Goal: Information Seeking & Learning: Learn about a topic

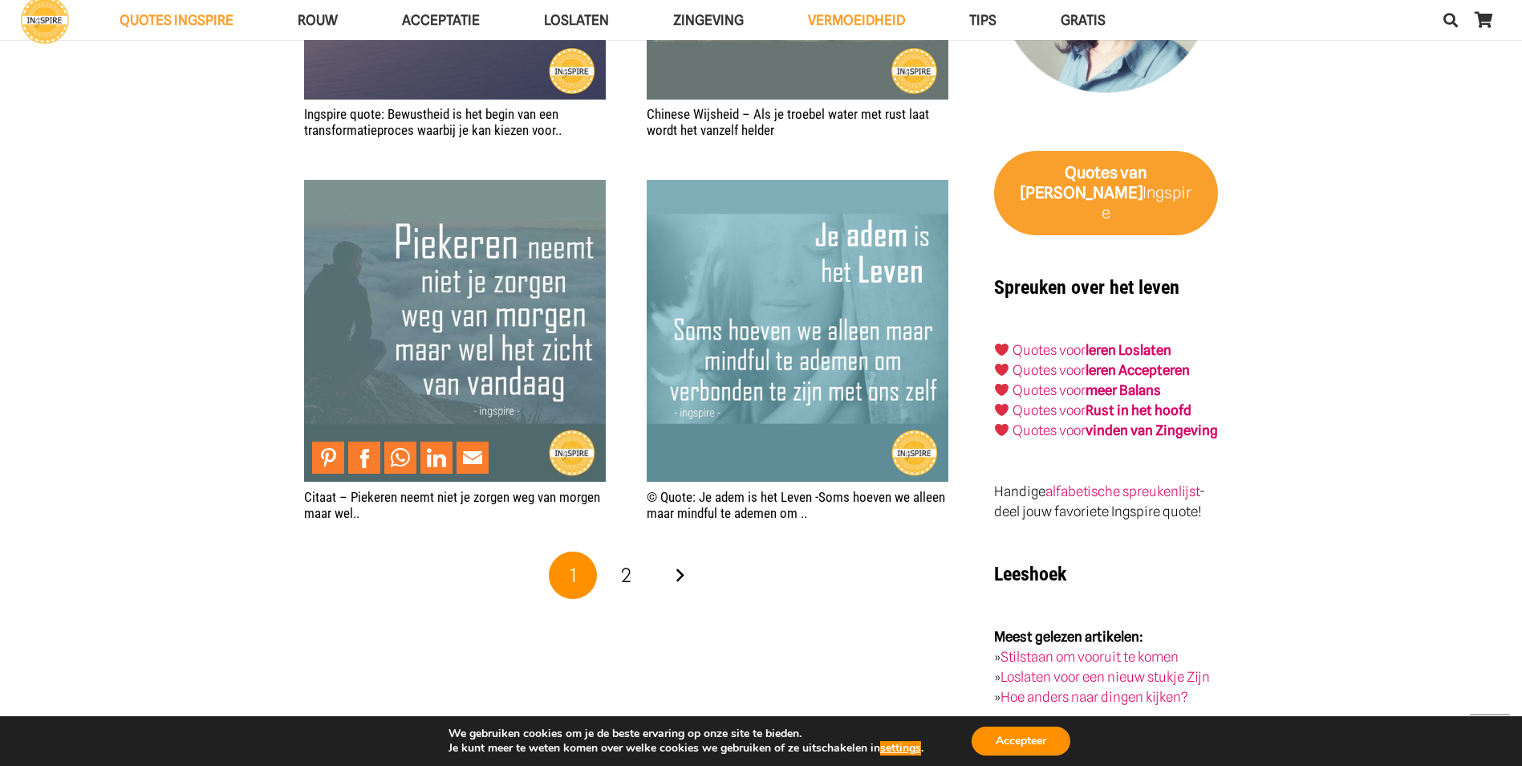
scroll to position [2488, 0]
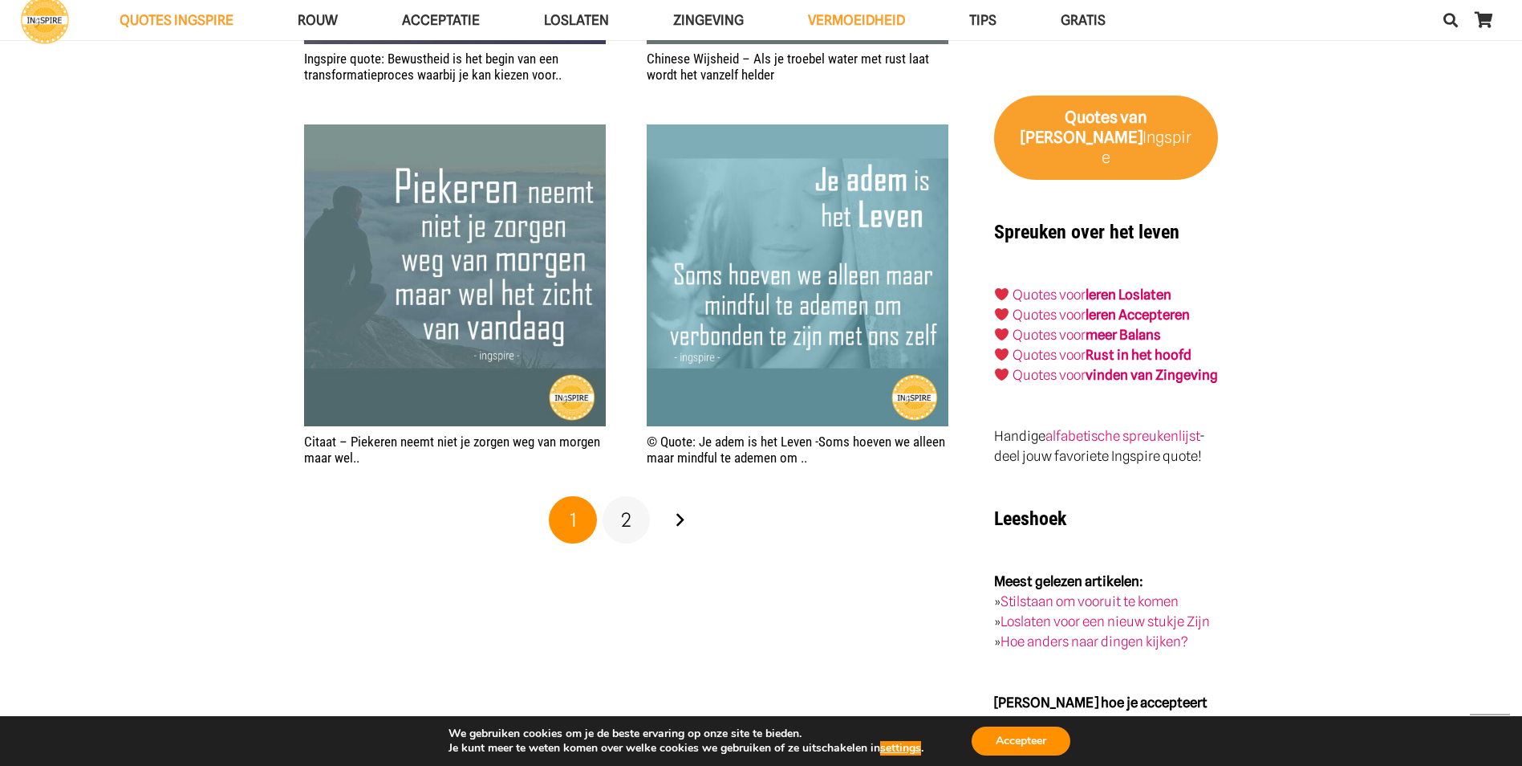
click at [632, 524] on link "2" at bounding box center [627, 520] width 48 height 48
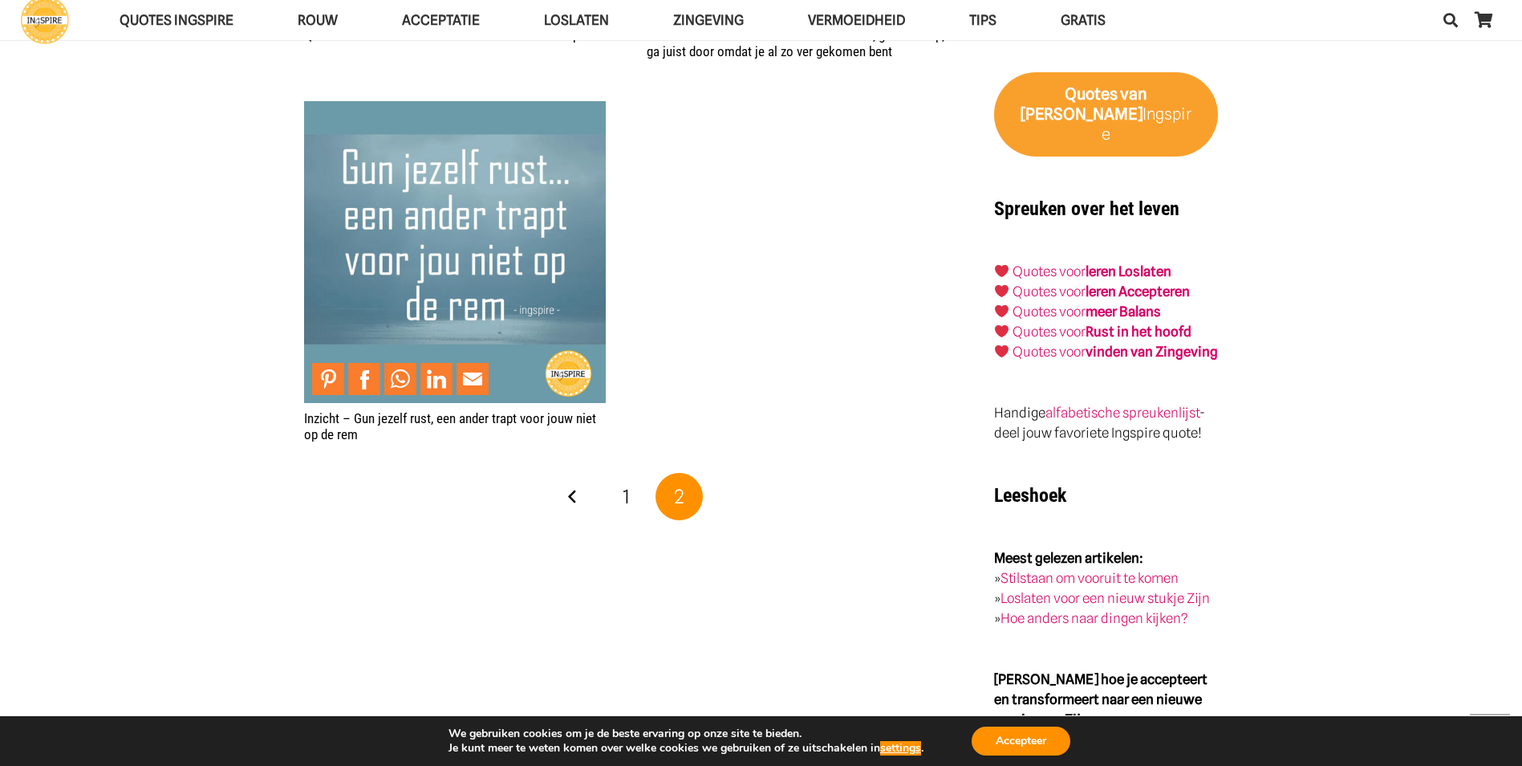
scroll to position [2568, 0]
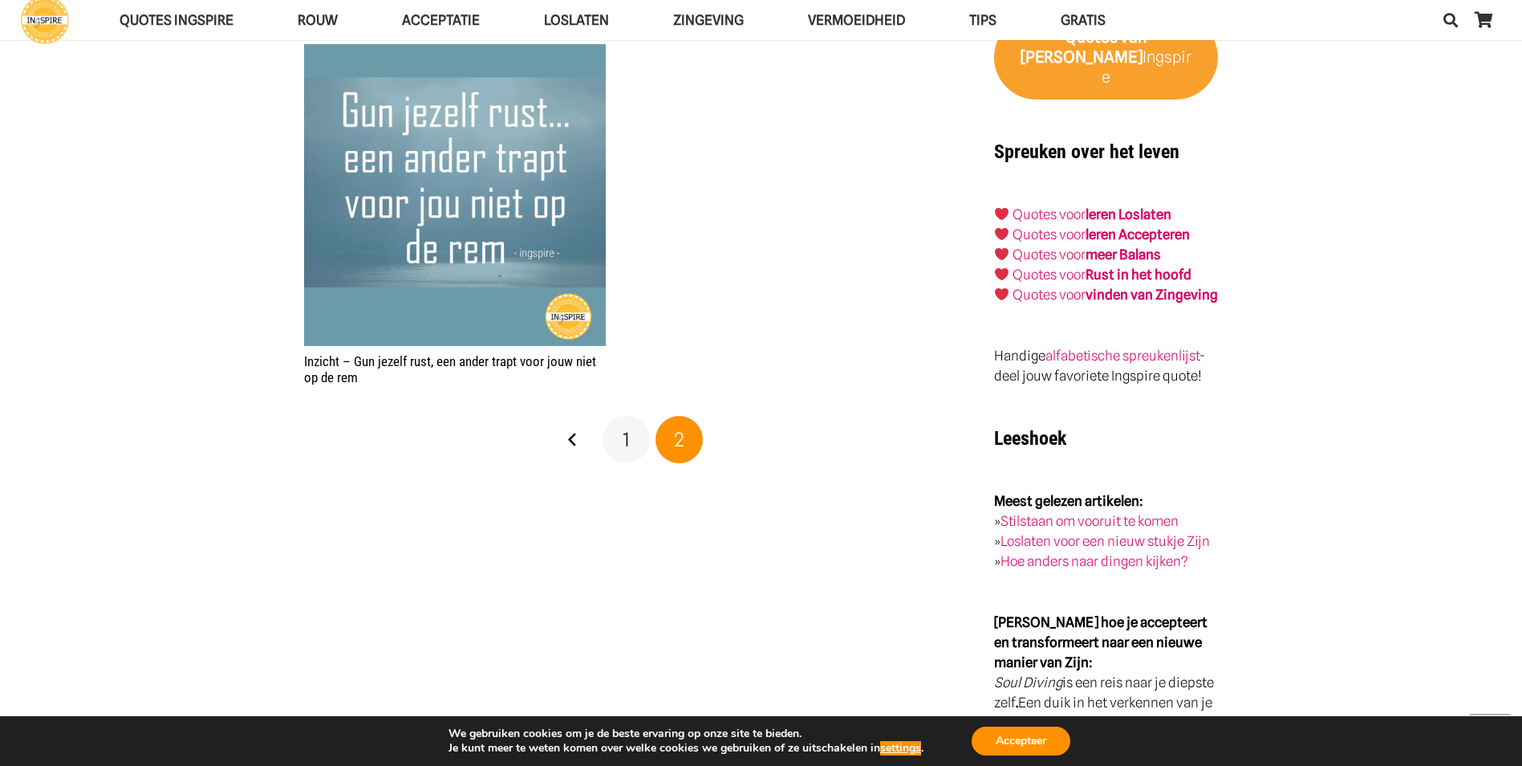
click at [644, 435] on link "1" at bounding box center [627, 440] width 48 height 48
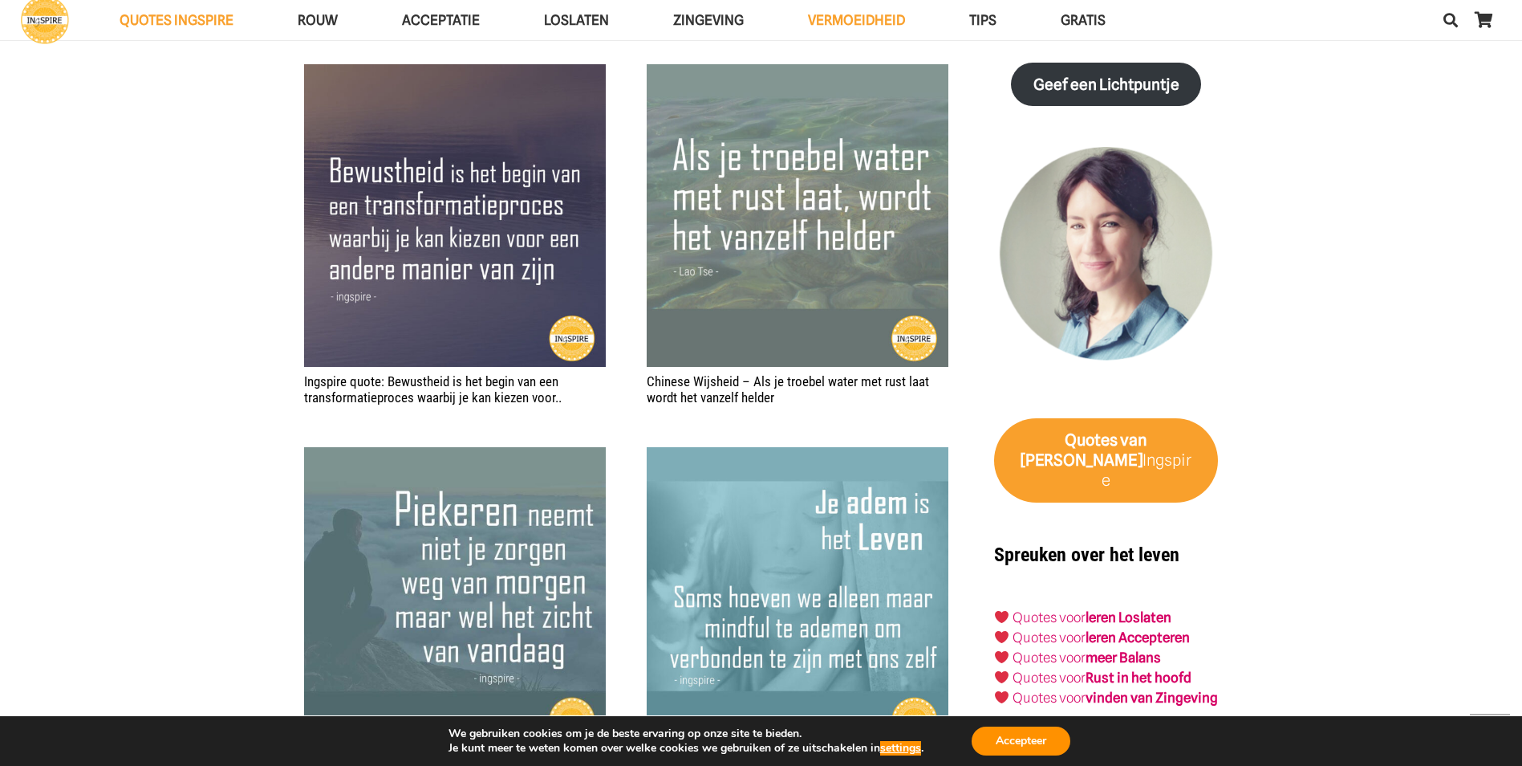
scroll to position [2167, 0]
